Goal: Navigation & Orientation: Find specific page/section

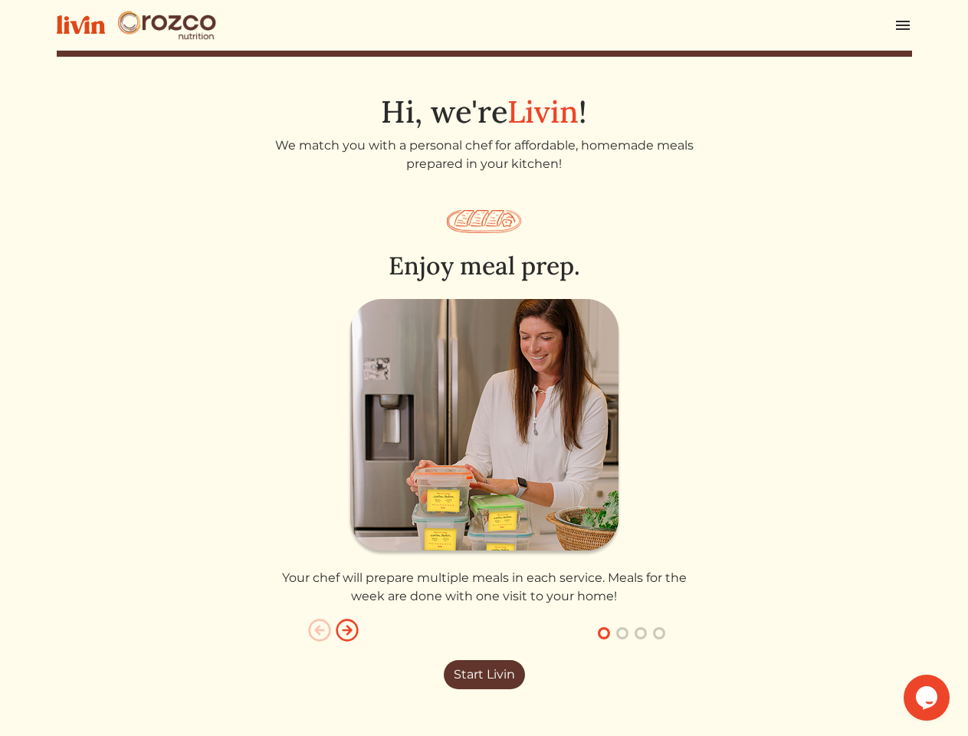
click at [484, 368] on img at bounding box center [484, 427] width 274 height 257
click at [903, 25] on img at bounding box center [902, 25] width 18 height 18
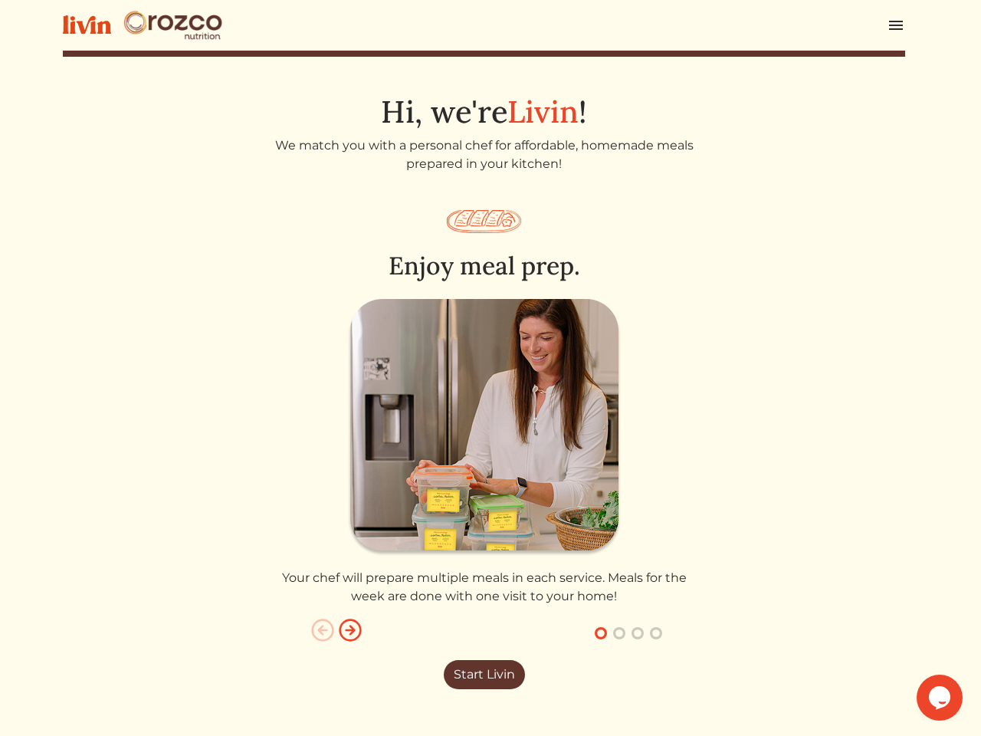
click at [484, 449] on div at bounding box center [490, 368] width 981 height 736
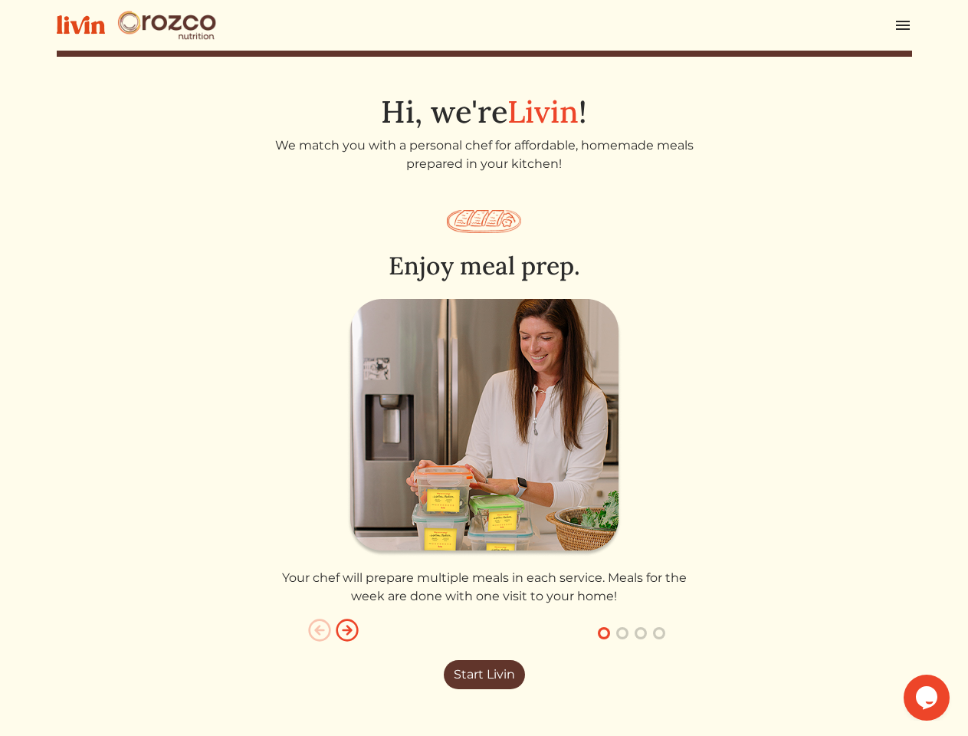
click at [320, 630] on img "button" at bounding box center [319, 630] width 25 height 25
click at [347, 630] on img "button" at bounding box center [347, 630] width 25 height 25
click at [604, 633] on button "button" at bounding box center [604, 633] width 18 height 18
click at [622, 633] on button "button" at bounding box center [622, 633] width 18 height 18
click at [641, 633] on button "button" at bounding box center [640, 633] width 18 height 18
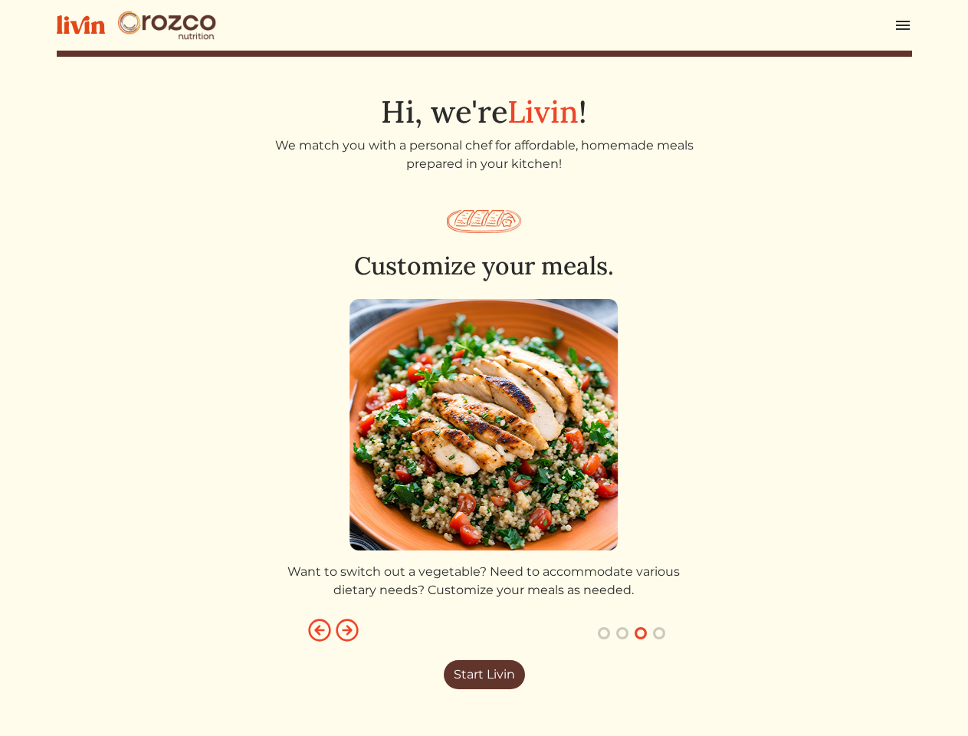
click at [659, 633] on button "button" at bounding box center [659, 633] width 18 height 18
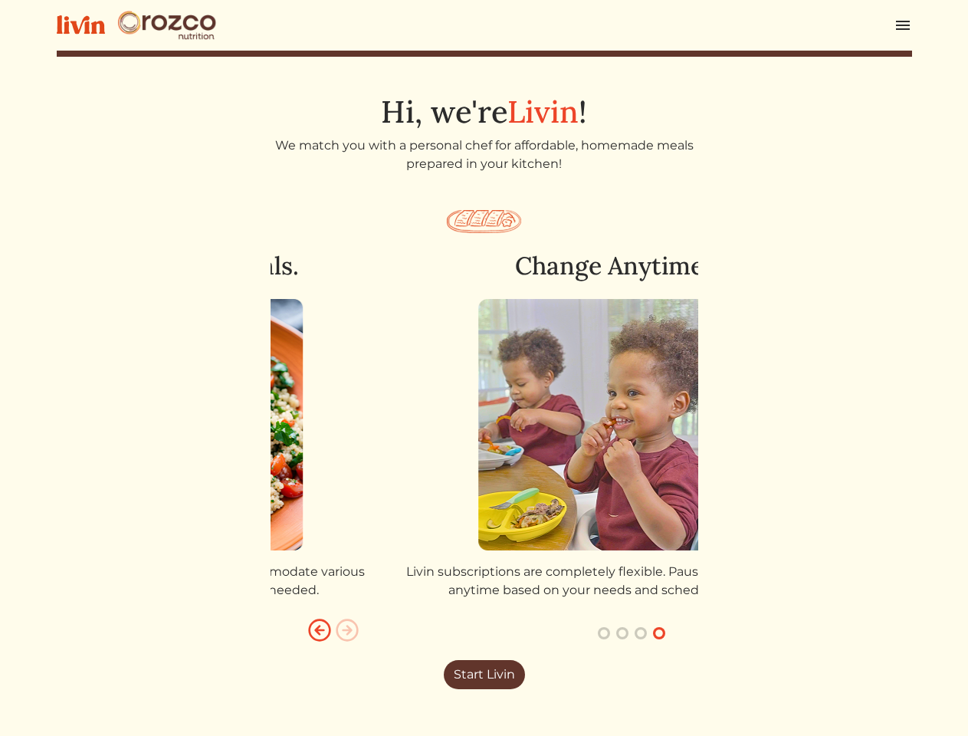
click at [926, 697] on html "Log In Book a Chef Become a Chef Browse Menu Hi, we're Livin ! We match you wit…" at bounding box center [484, 368] width 968 height 736
